Goal: Task Accomplishment & Management: Manage account settings

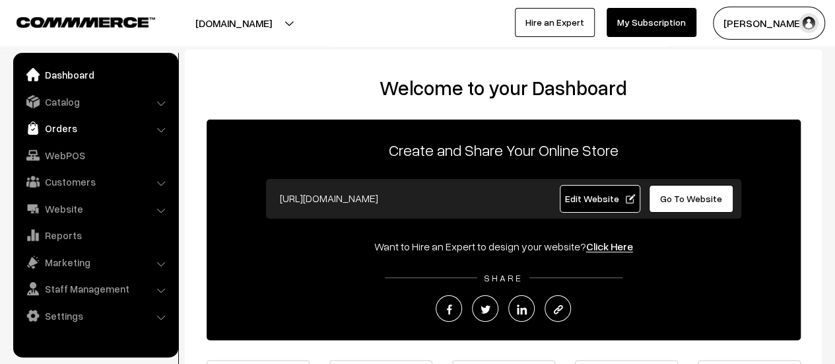
click at [59, 131] on link "Orders" at bounding box center [94, 128] width 157 height 24
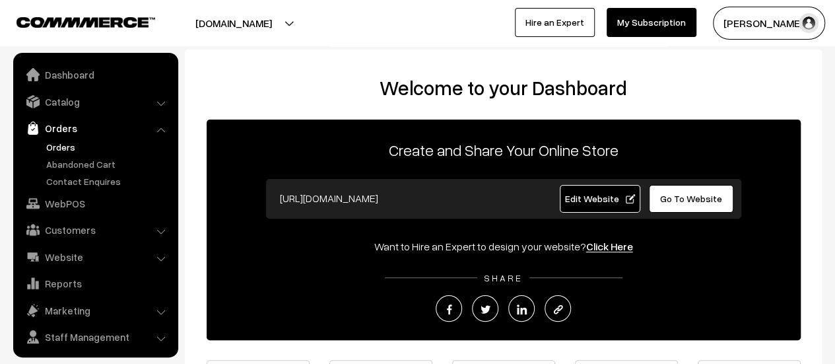
click at [62, 145] on link "Orders" at bounding box center [108, 147] width 131 height 14
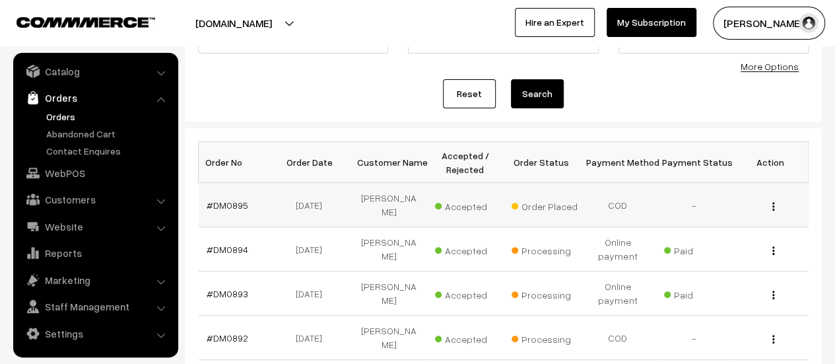
scroll to position [129, 0]
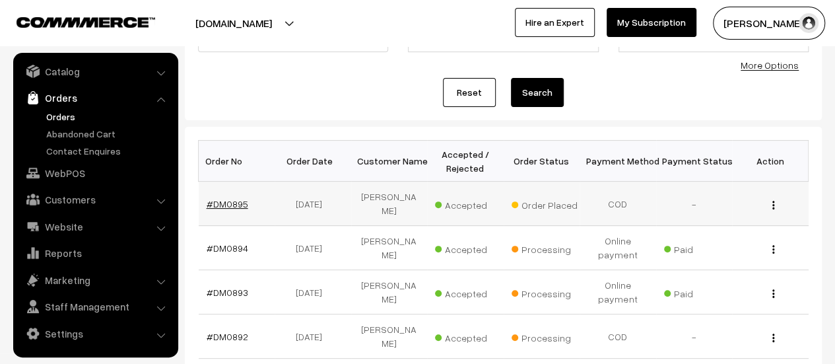
click at [227, 201] on link "#DM0895" at bounding box center [228, 203] width 42 height 11
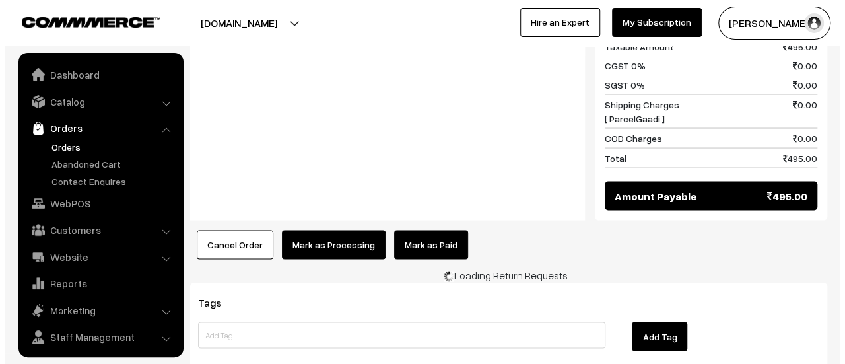
scroll to position [30, 0]
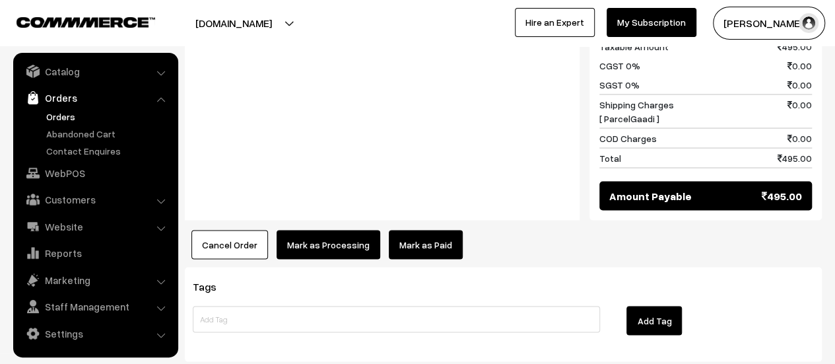
click at [334, 230] on button "Mark as Processing" at bounding box center [328, 244] width 104 height 29
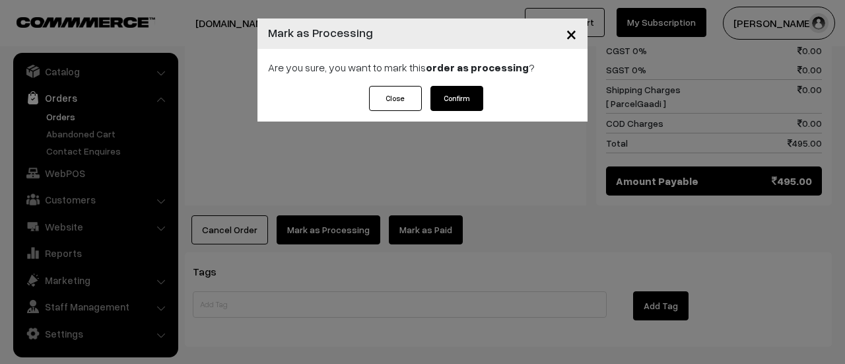
click at [474, 94] on button "Confirm" at bounding box center [456, 98] width 53 height 25
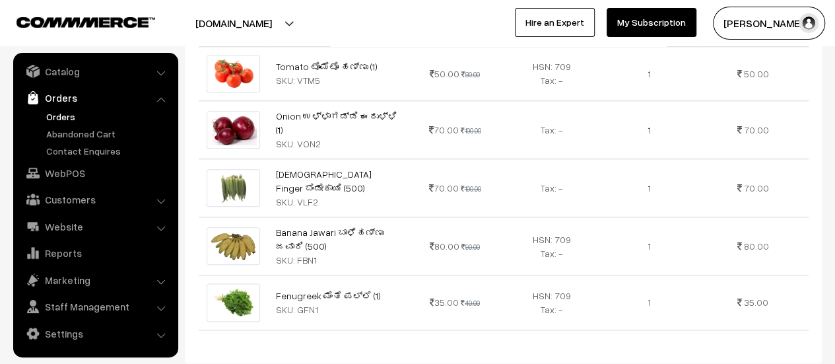
scroll to position [1107, 0]
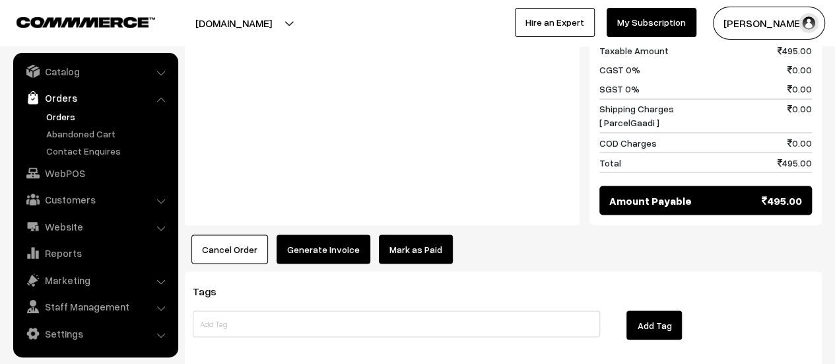
click at [317, 234] on button "Generate Invoice" at bounding box center [323, 248] width 94 height 29
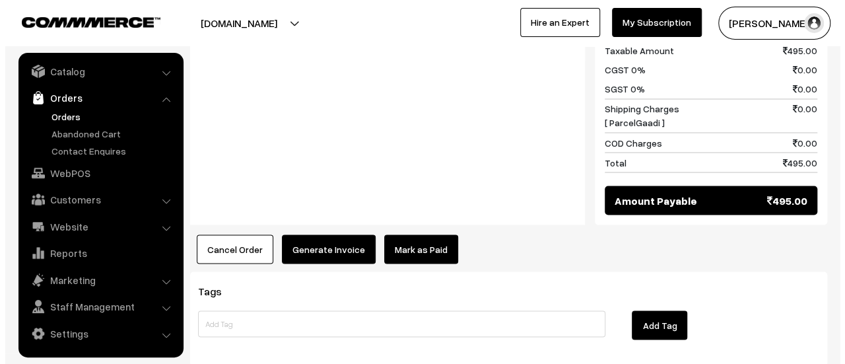
scroll to position [1111, 0]
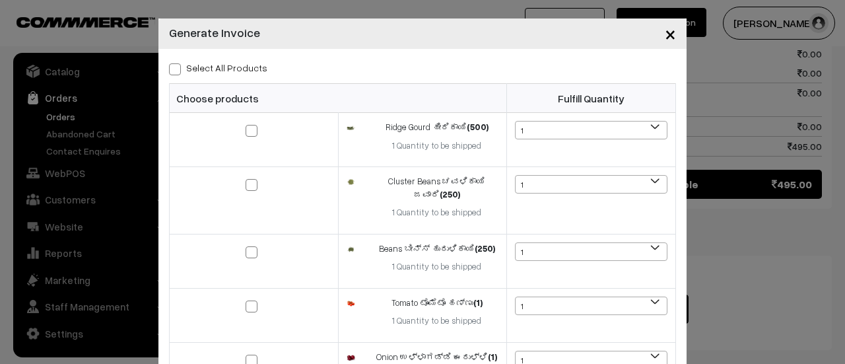
click at [169, 67] on span at bounding box center [175, 69] width 12 height 12
click at [169, 67] on input "Select All Products" at bounding box center [173, 67] width 9 height 9
checkbox input "true"
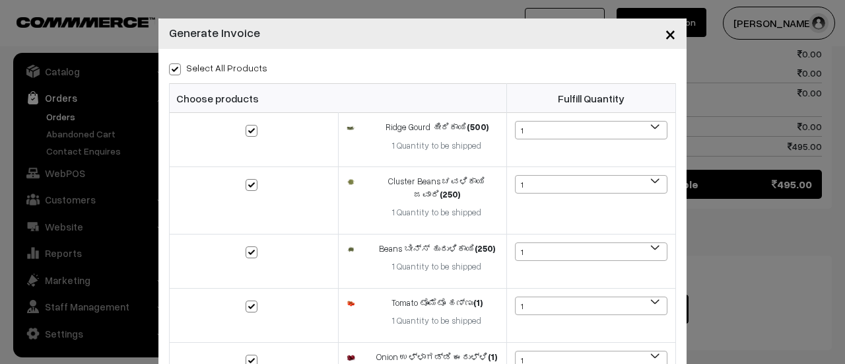
checkbox input "true"
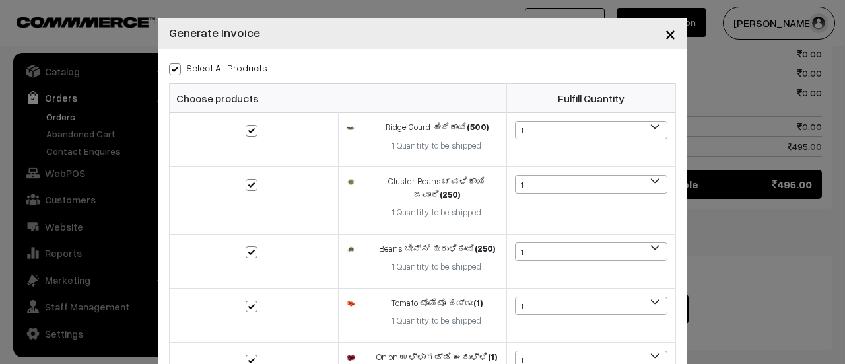
checkbox input "true"
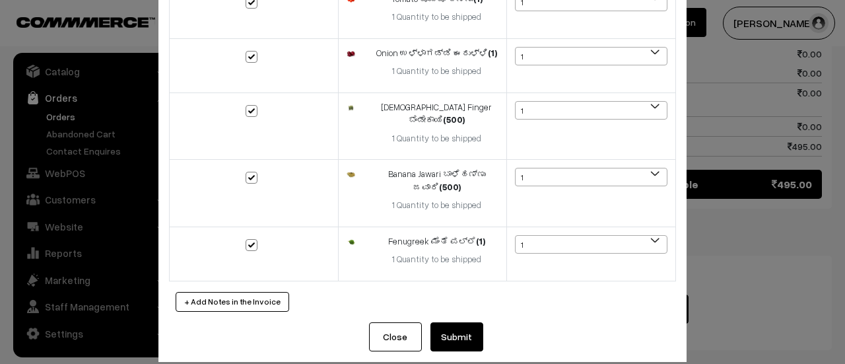
click at [443, 322] on button "Submit" at bounding box center [456, 336] width 53 height 29
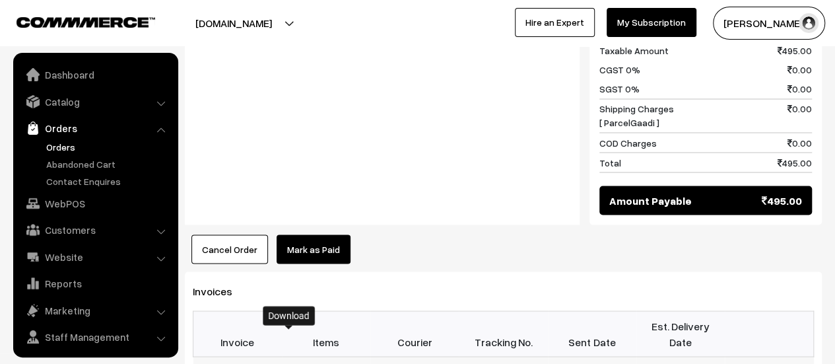
scroll to position [30, 0]
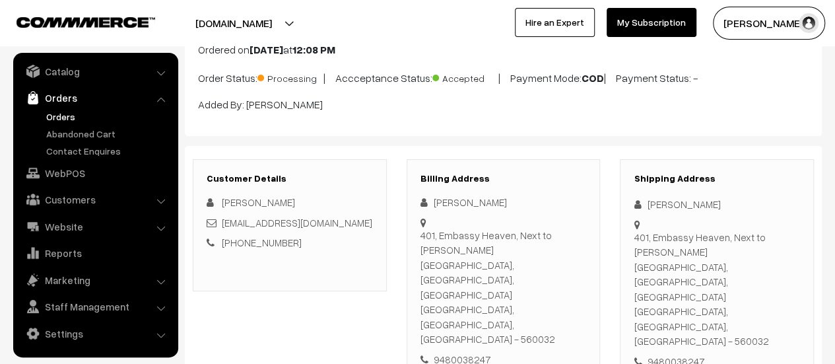
scroll to position [0, 0]
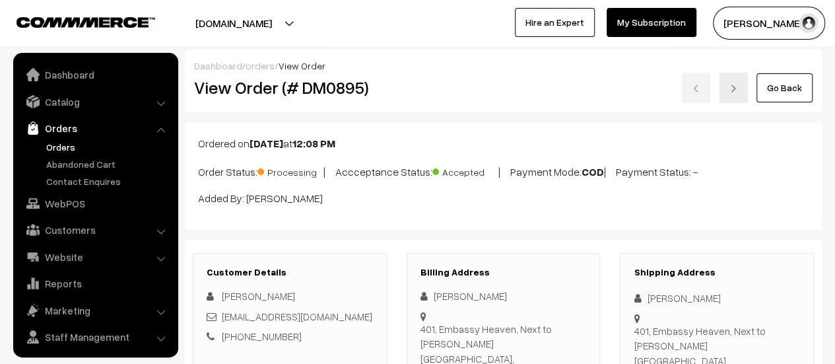
scroll to position [30, 0]
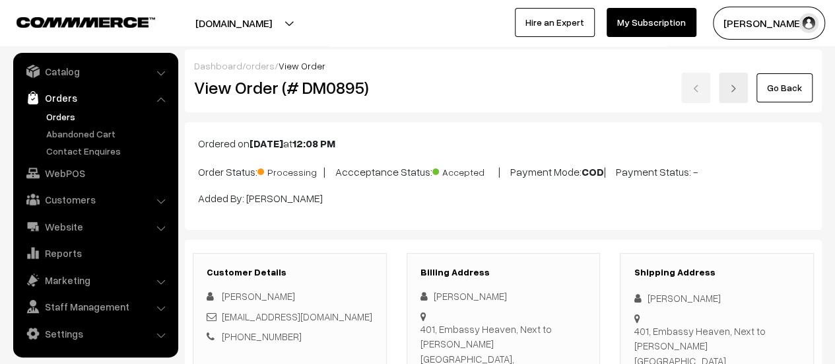
click at [84, 134] on link "Abandoned Cart" at bounding box center [108, 134] width 131 height 14
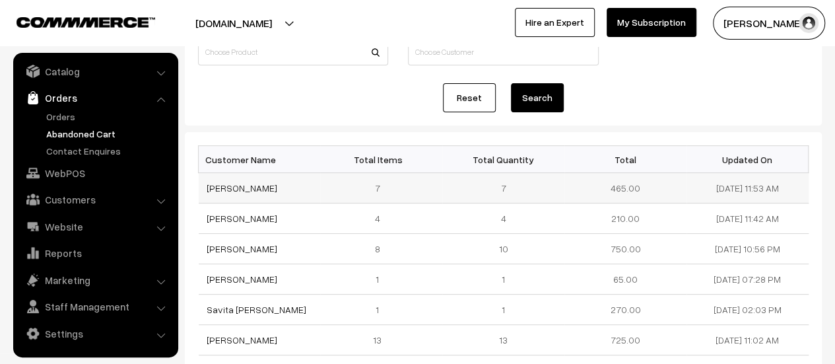
scroll to position [115, 0]
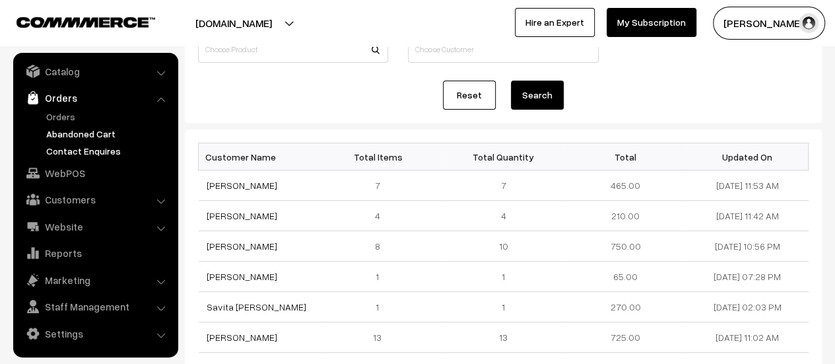
click at [73, 150] on link "Contact Enquires" at bounding box center [108, 151] width 131 height 14
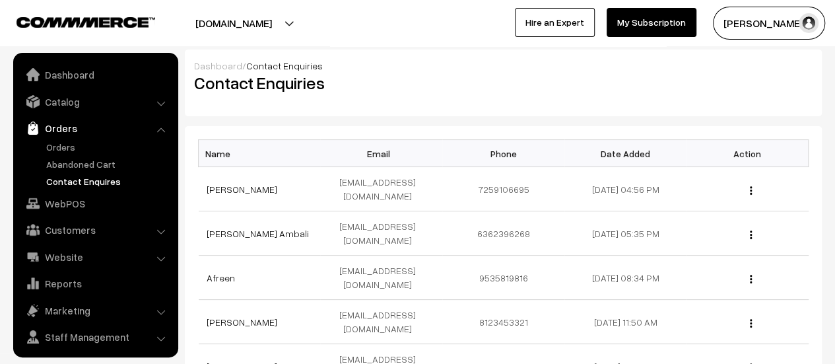
scroll to position [30, 0]
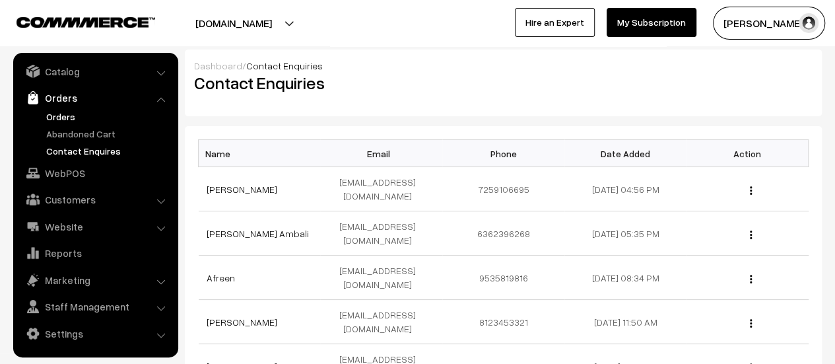
click at [49, 113] on link "Orders" at bounding box center [108, 117] width 131 height 14
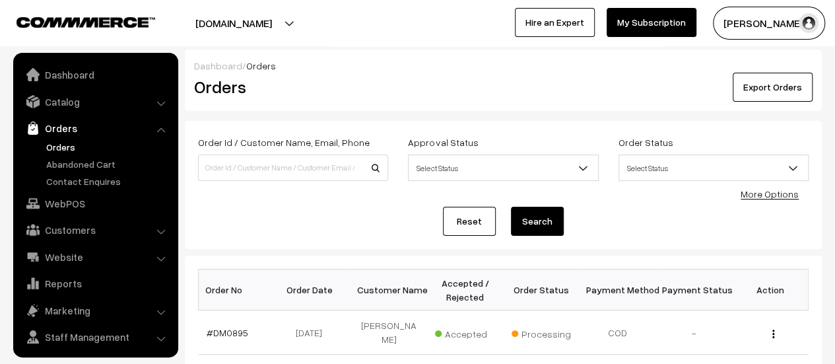
scroll to position [30, 0]
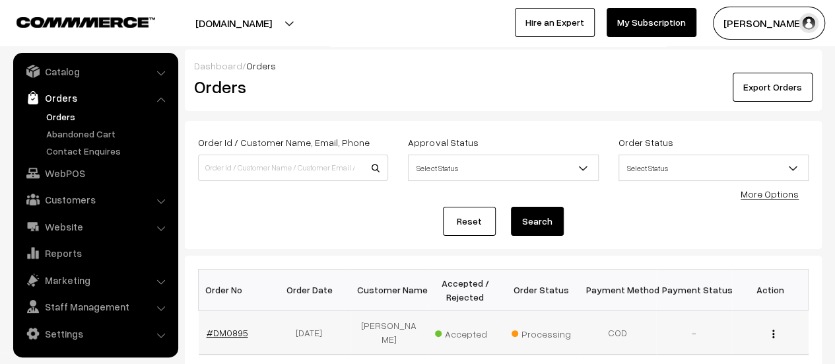
click at [227, 327] on link "#DM0895" at bounding box center [228, 332] width 42 height 11
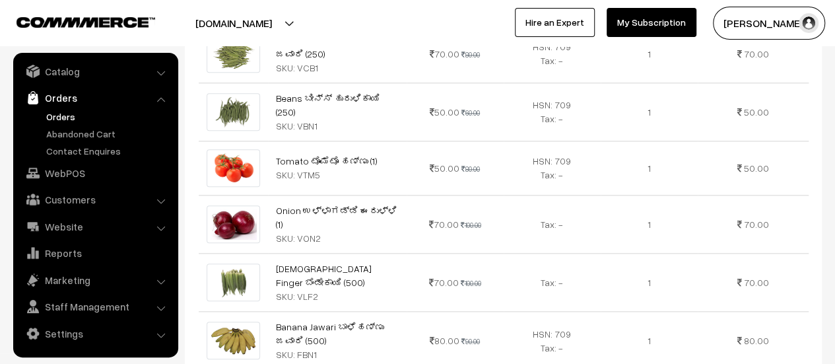
scroll to position [569, 0]
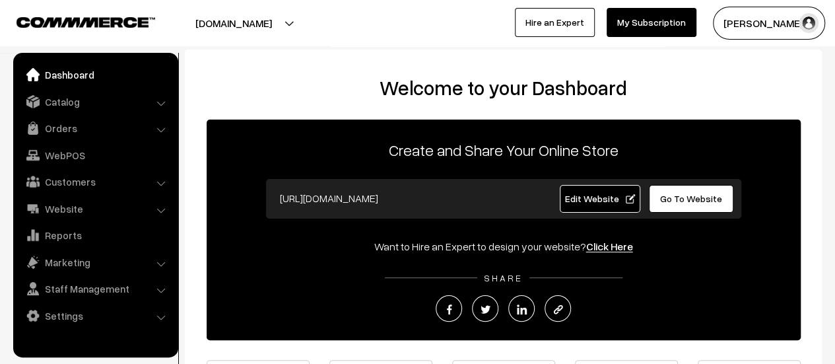
click at [58, 127] on link "Orders" at bounding box center [94, 128] width 157 height 24
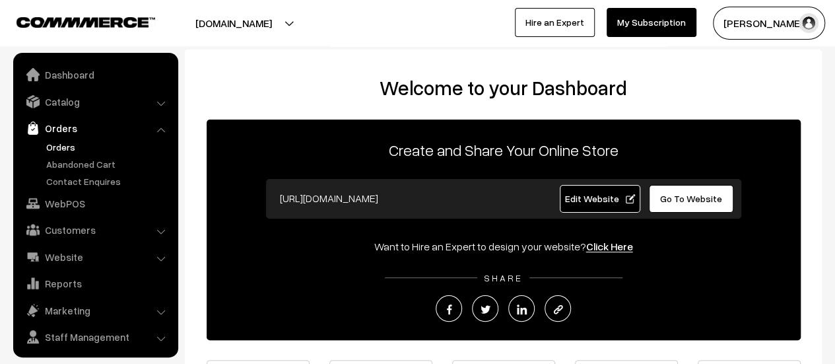
click at [54, 143] on link "Orders" at bounding box center [108, 147] width 131 height 14
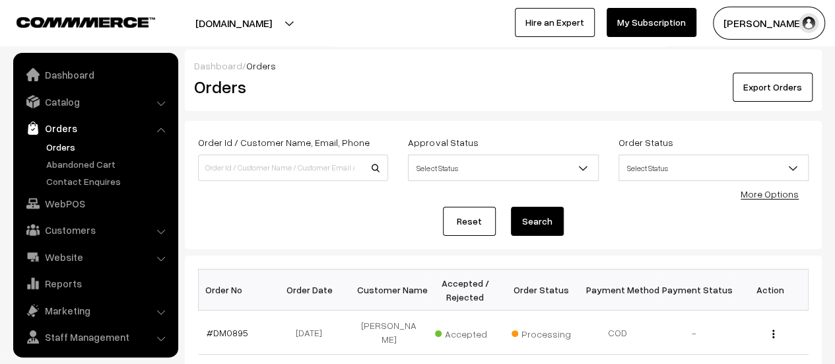
scroll to position [30, 0]
